Goal: Information Seeking & Learning: Learn about a topic

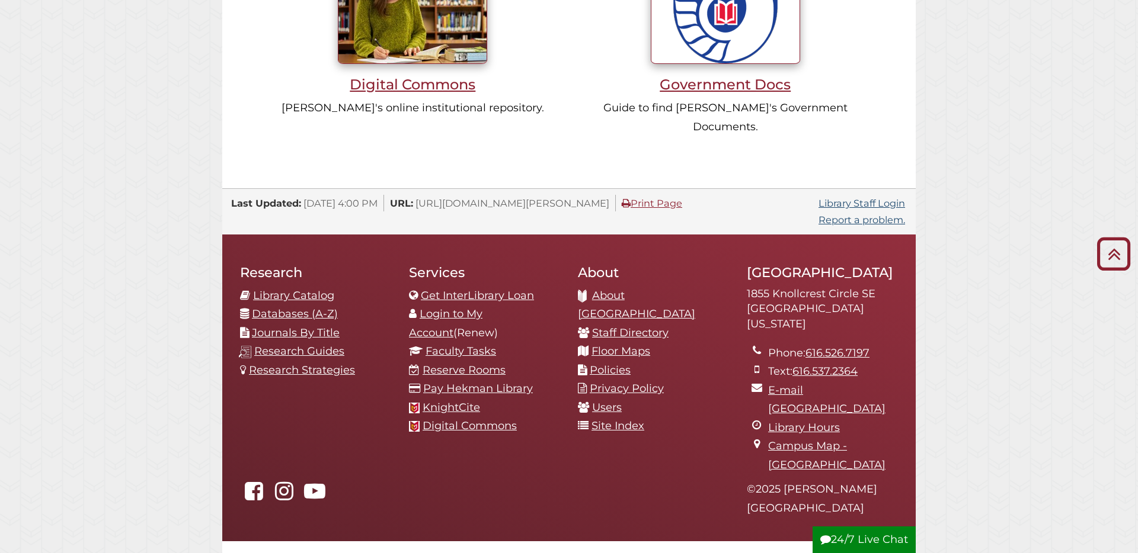
scroll to position [1226, 0]
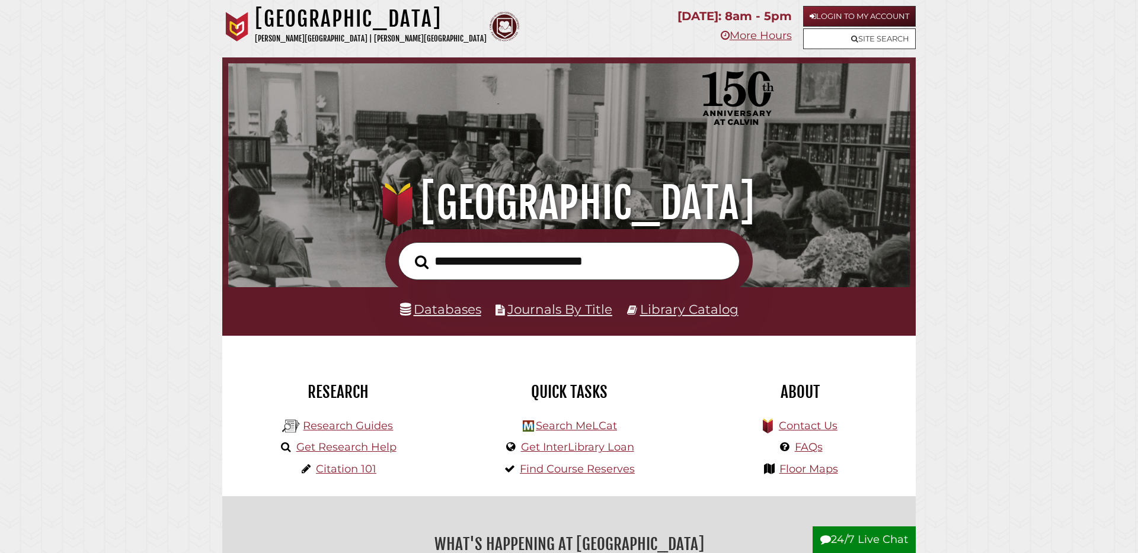
click at [647, 262] on input "text" at bounding box center [568, 261] width 341 height 39
type input "*******"
click at [409, 252] on button "Search" at bounding box center [421, 262] width 25 height 21
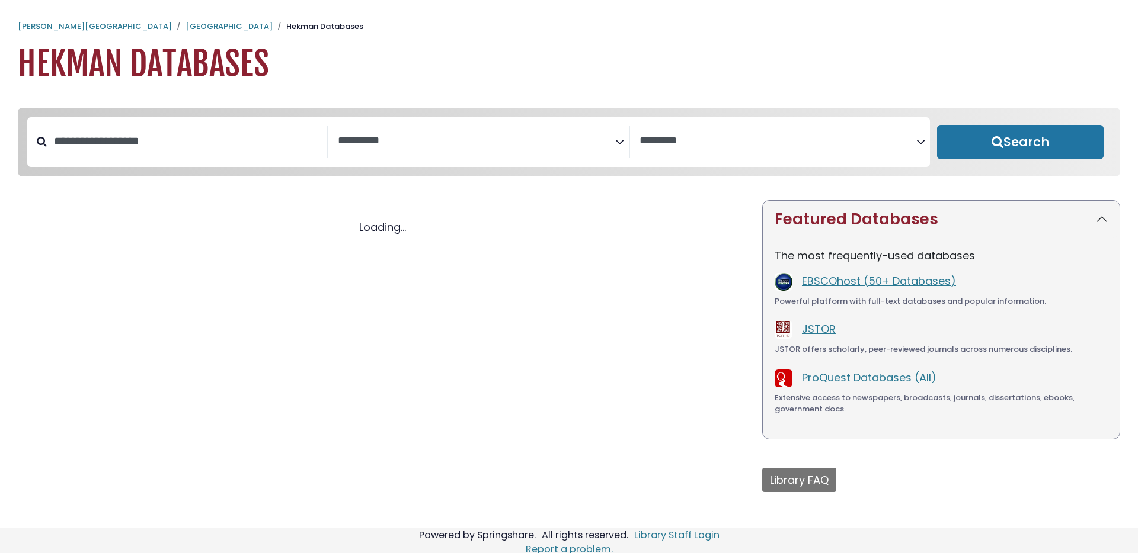
select select "Database Subject Filter"
select select "Database Vendors Filter"
select select "Database Subject Filter"
select select "Database Vendors Filter"
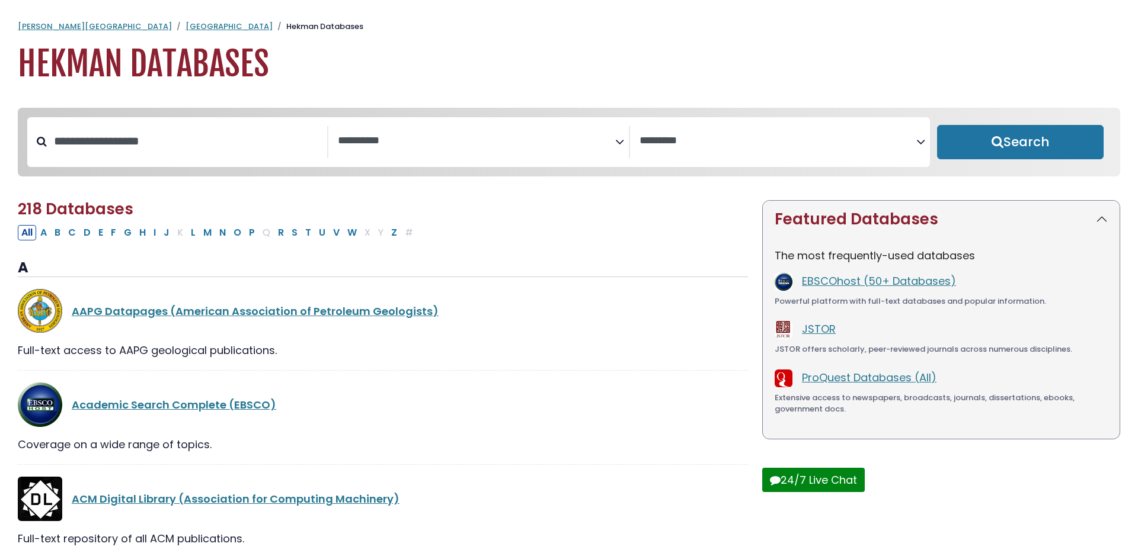
click at [200, 59] on h1 "Hekman Databases" at bounding box center [569, 64] width 1102 height 40
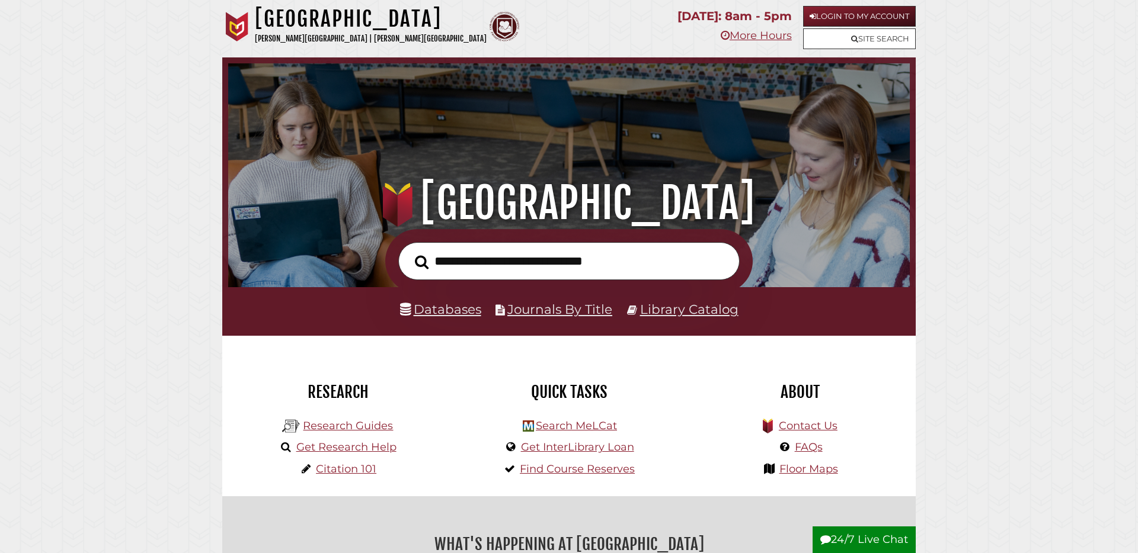
scroll to position [225, 675]
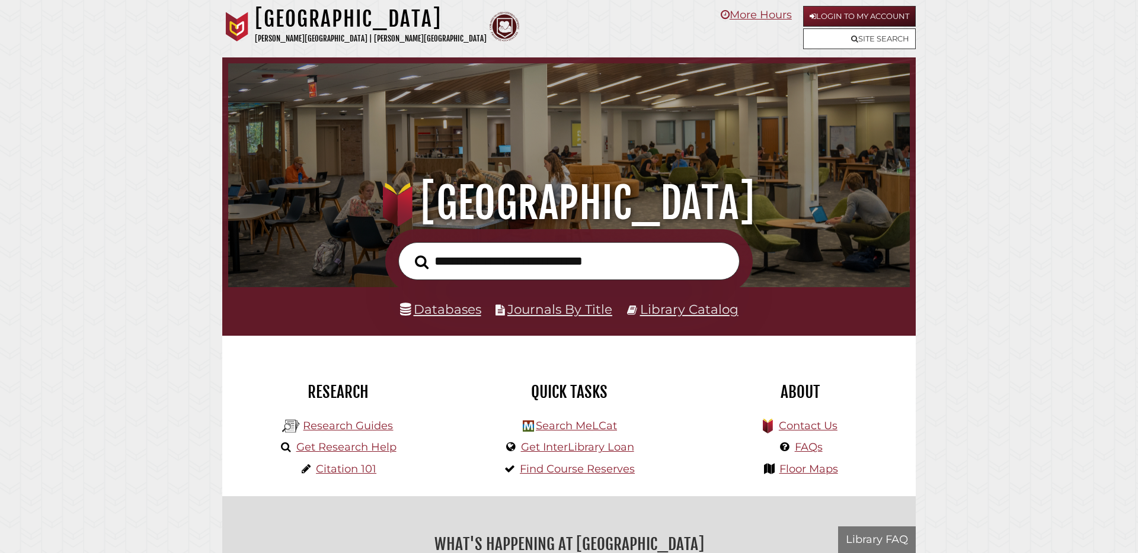
scroll to position [225, 675]
